Goal: Task Accomplishment & Management: Manage account settings

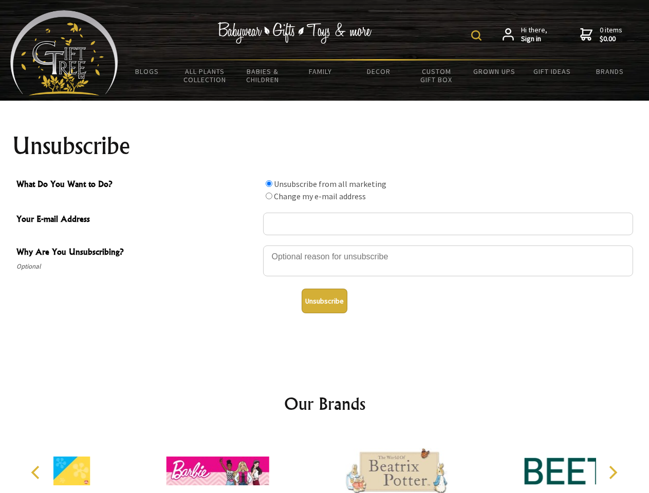
click at [478, 35] on img at bounding box center [476, 35] width 10 height 10
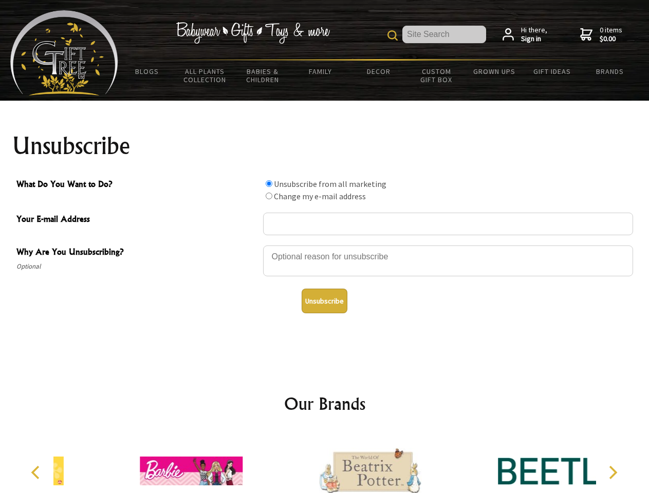
click at [325, 245] on div at bounding box center [448, 263] width 370 height 36
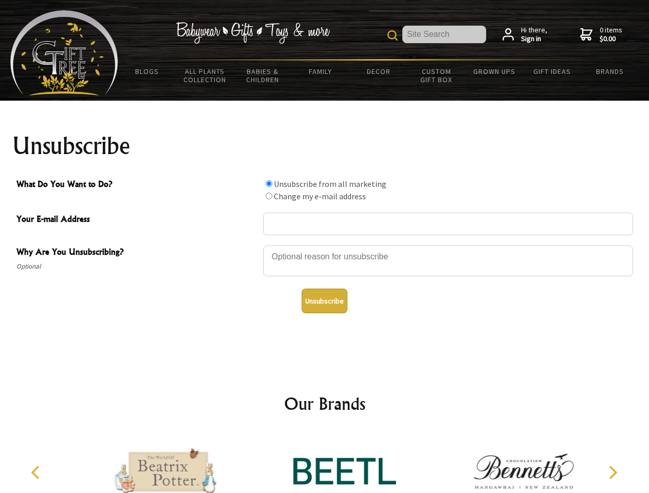
click at [269, 183] on input "What Do You Want to Do?" at bounding box center [269, 183] width 7 height 7
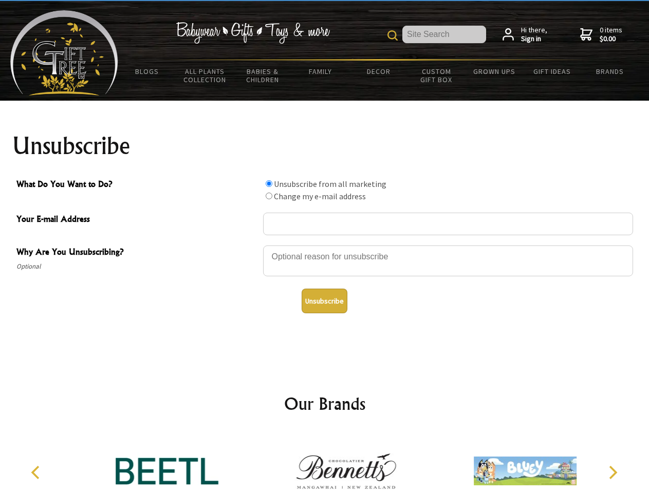
click at [269, 196] on input "What Do You Want to Do?" at bounding box center [269, 196] width 7 height 7
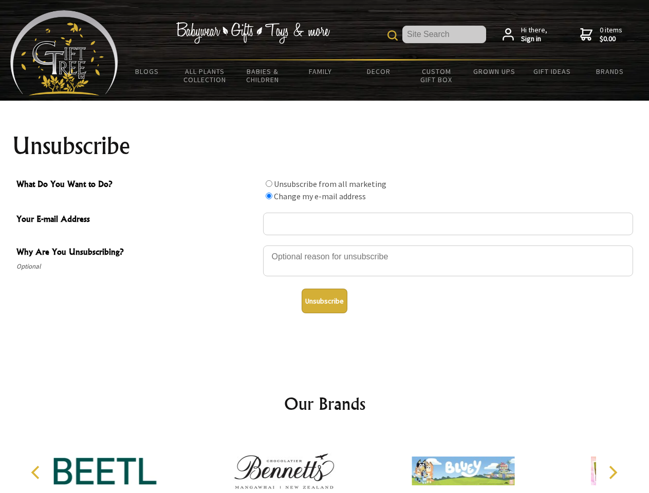
radio input "true"
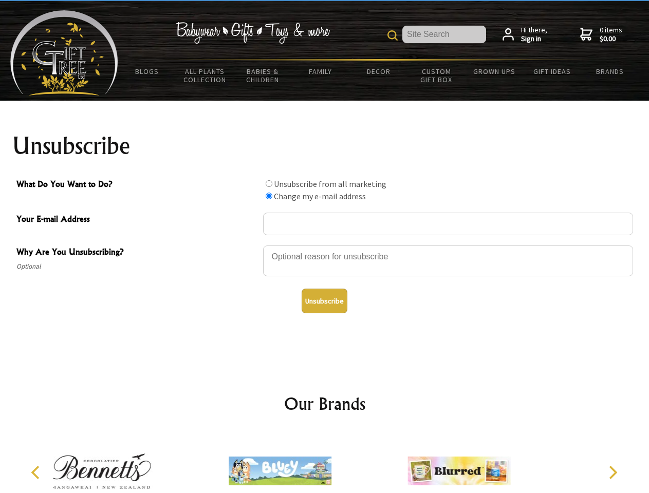
click at [324, 301] on button "Unsubscribe" at bounding box center [325, 301] width 46 height 25
click at [325, 463] on img at bounding box center [280, 471] width 103 height 77
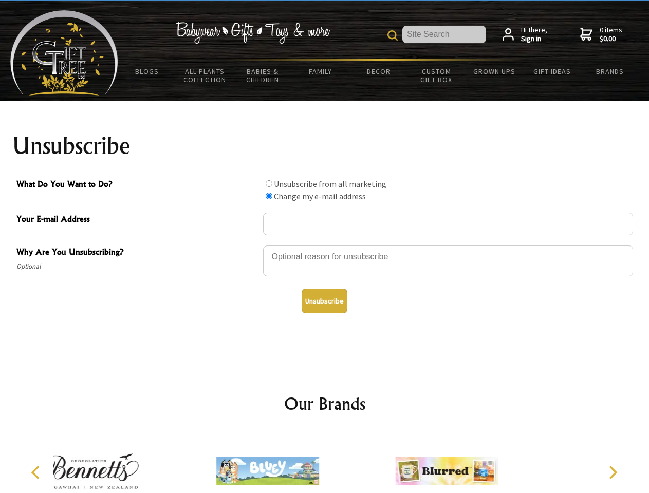
click at [37, 473] on icon "Previous" at bounding box center [36, 472] width 13 height 13
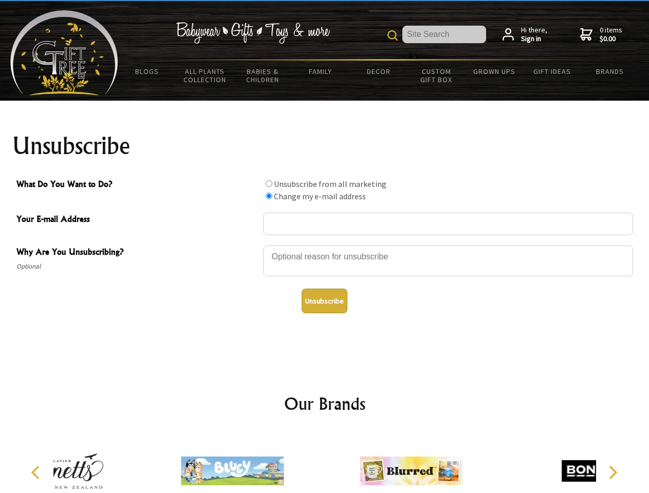
click at [612, 473] on icon "Next" at bounding box center [611, 472] width 13 height 13
